Goal: Task Accomplishment & Management: Use online tool/utility

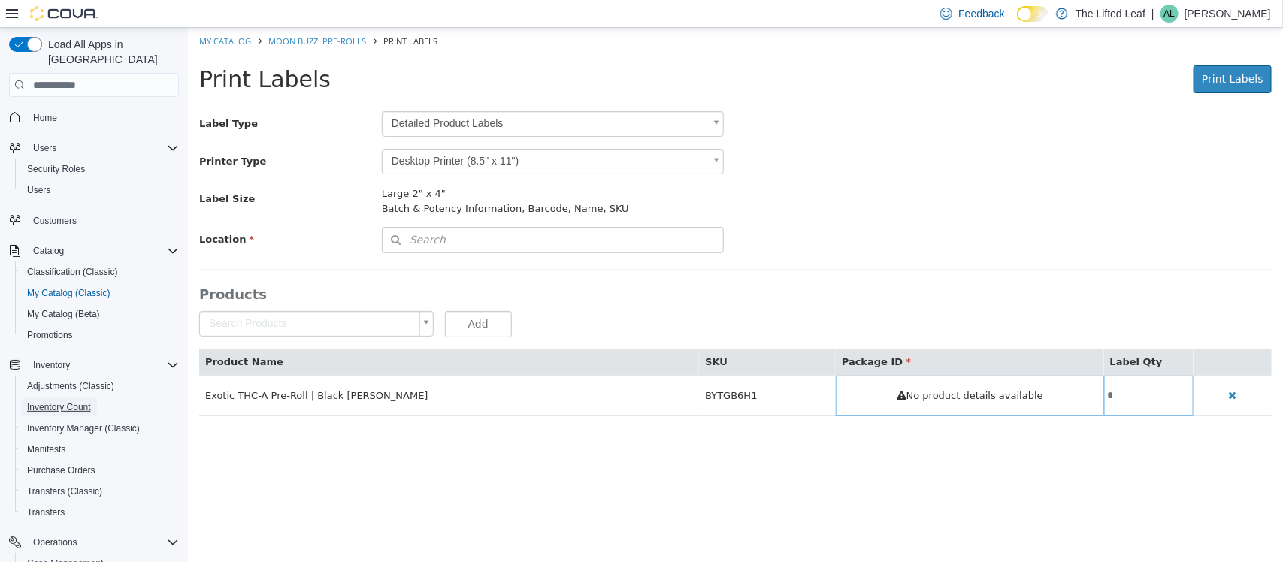
click at [70, 401] on span "Inventory Count" at bounding box center [59, 407] width 64 height 12
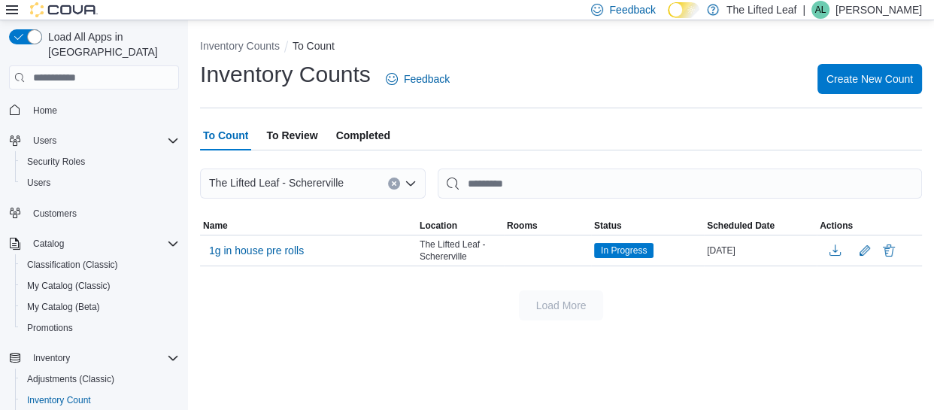
drag, startPoint x: 879, startPoint y: 16, endPoint x: 452, endPoint y: 315, distance: 521.3
click at [452, 315] on div "Load More" at bounding box center [561, 305] width 722 height 30
click at [250, 256] on span "1g in house pre rolls" at bounding box center [256, 250] width 95 height 15
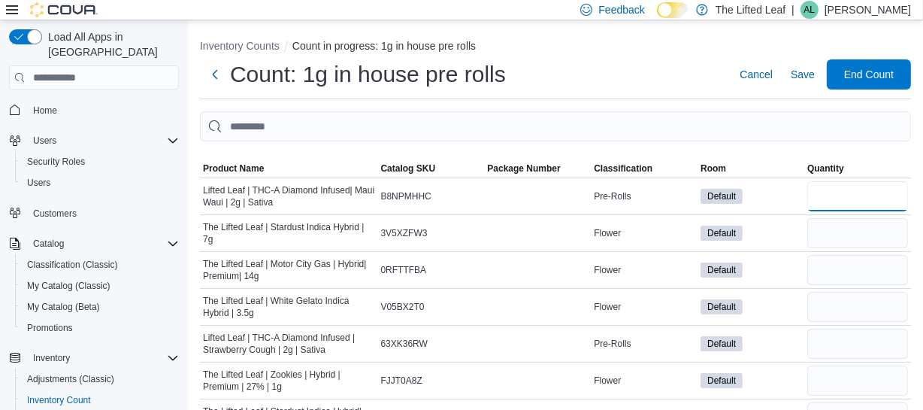
click at [844, 199] on input "number" at bounding box center [857, 196] width 101 height 30
type input "**"
click at [858, 232] on input "number" at bounding box center [857, 233] width 101 height 30
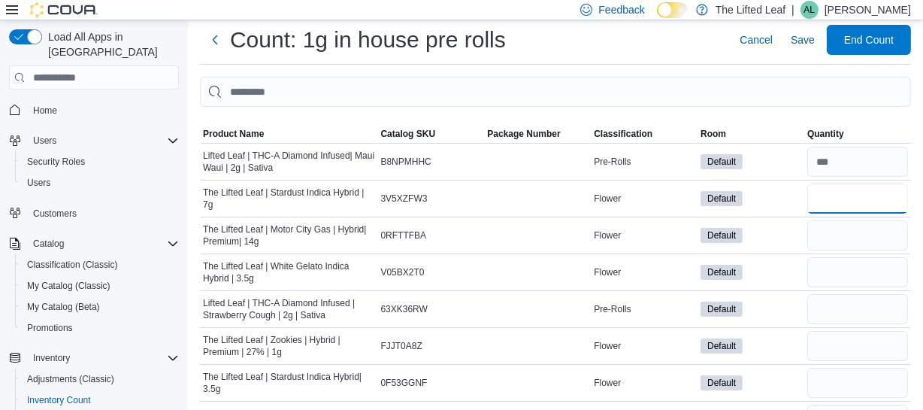
scroll to position [68, 0]
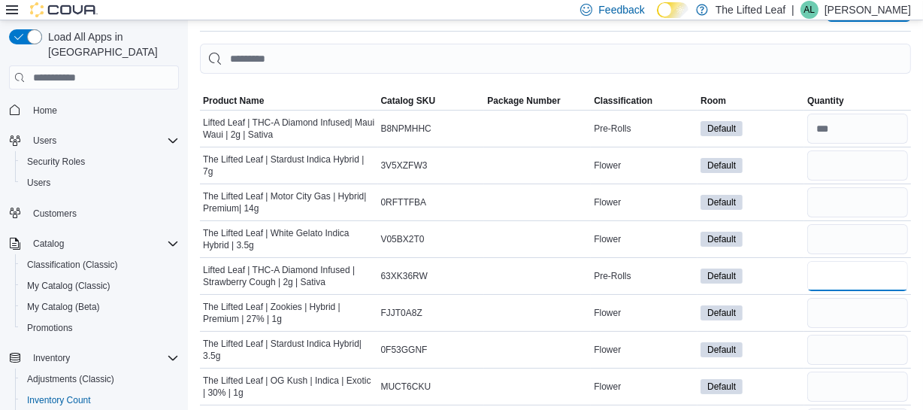
click at [829, 271] on input "number" at bounding box center [857, 276] width 101 height 30
type input "**"
click at [843, 308] on input "number" at bounding box center [857, 313] width 101 height 30
type input "*"
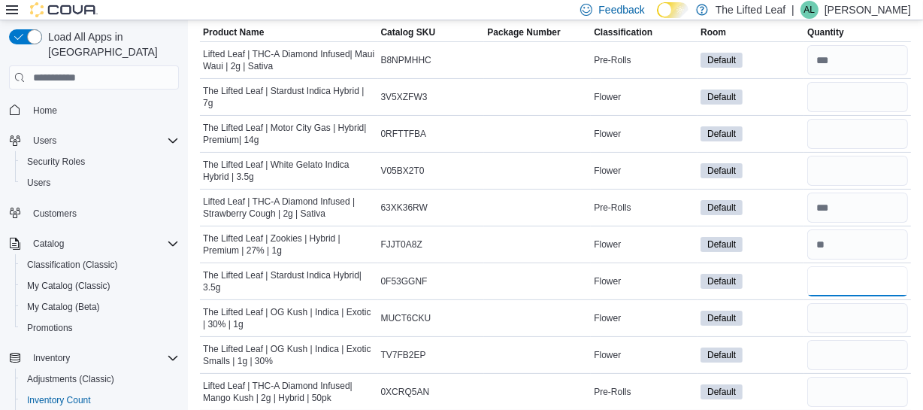
click at [846, 281] on input "number" at bounding box center [857, 281] width 101 height 30
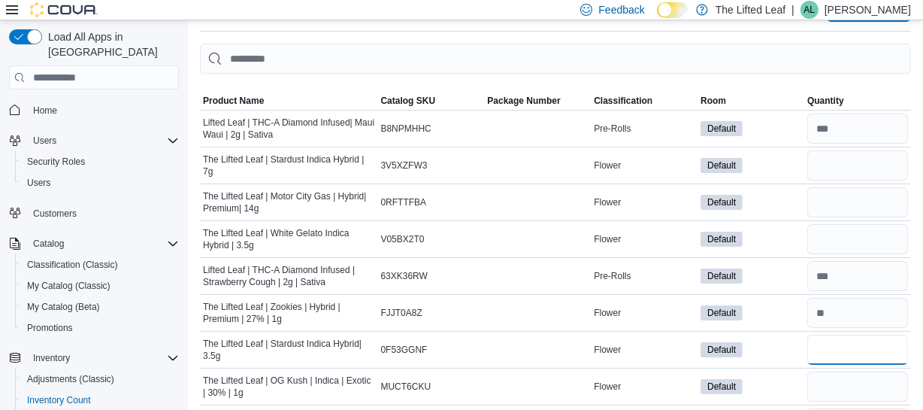
click at [840, 346] on input "number" at bounding box center [857, 349] width 101 height 30
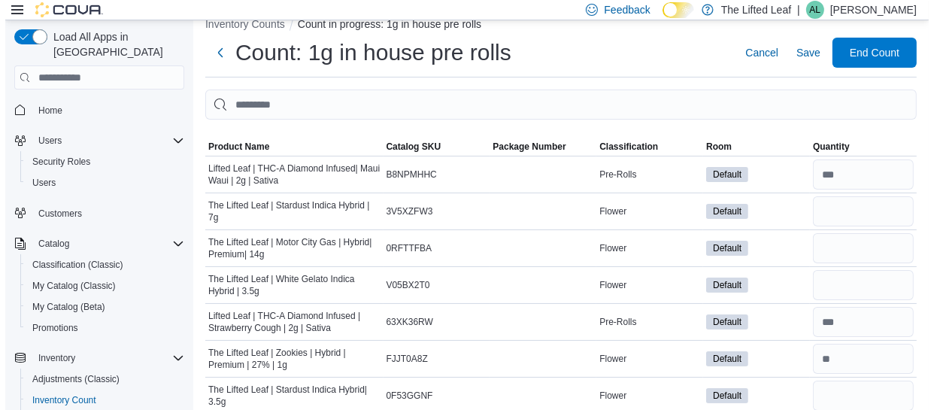
scroll to position [0, 0]
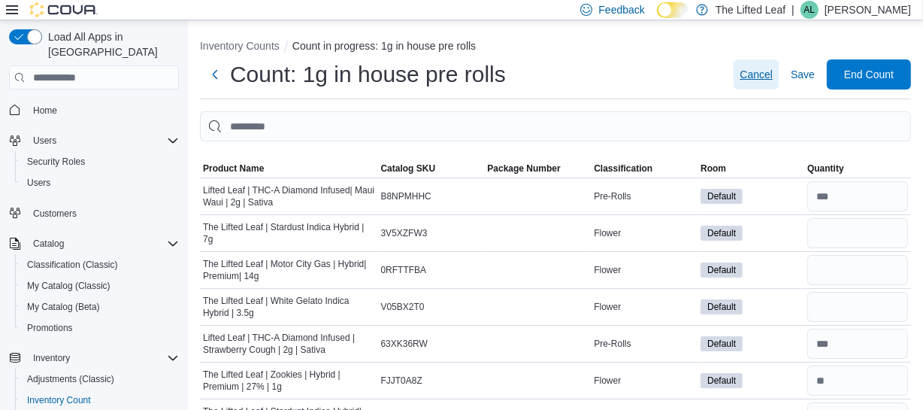
click at [772, 72] on span "Cancel" at bounding box center [756, 74] width 33 height 15
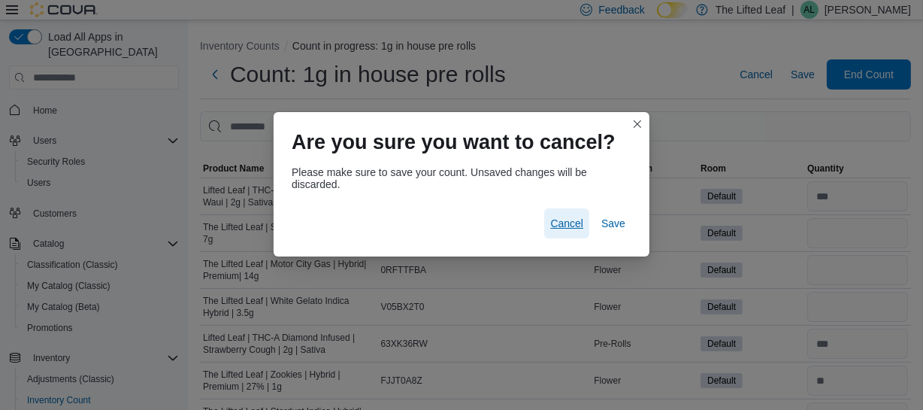
click at [575, 225] on span "Cancel" at bounding box center [566, 223] width 33 height 15
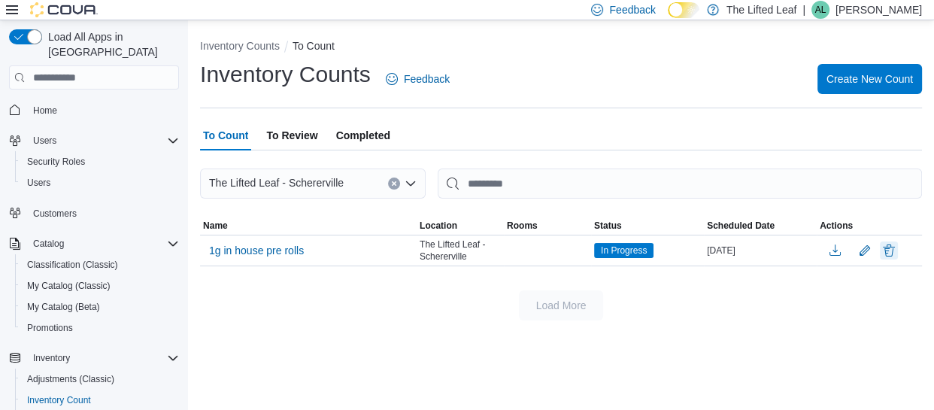
click at [882, 250] on button "Delete" at bounding box center [888, 250] width 18 height 18
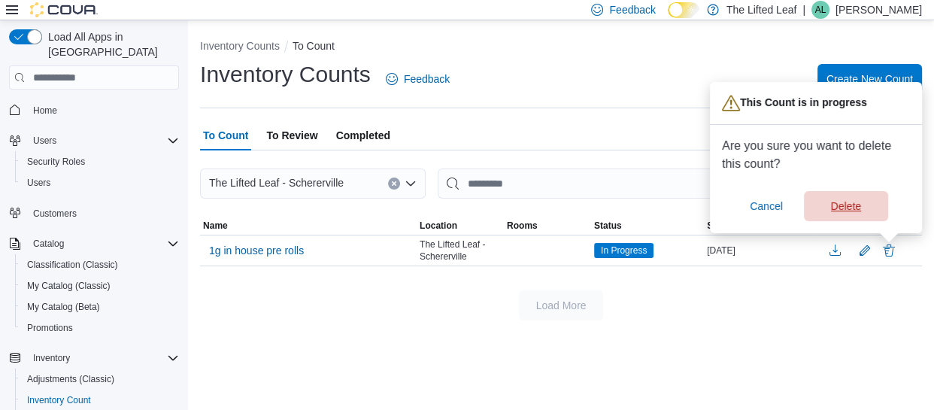
click at [849, 206] on span "Delete" at bounding box center [846, 205] width 30 height 15
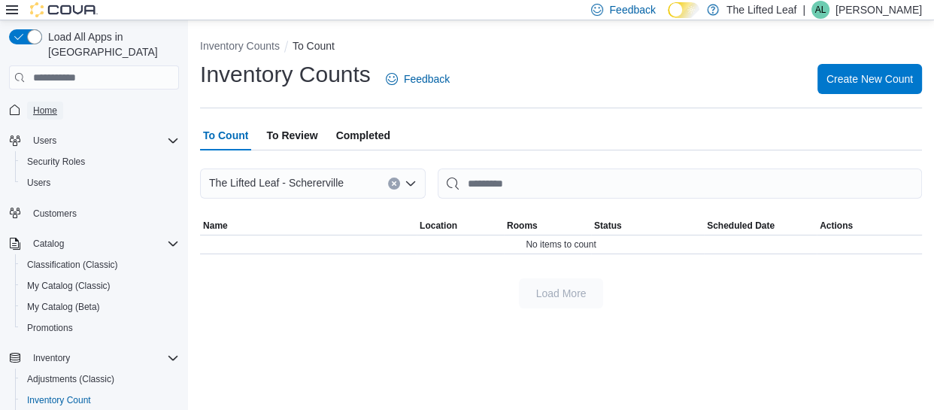
click at [38, 104] on span "Home" at bounding box center [45, 110] width 24 height 12
